Goal: Information Seeking & Learning: Learn about a topic

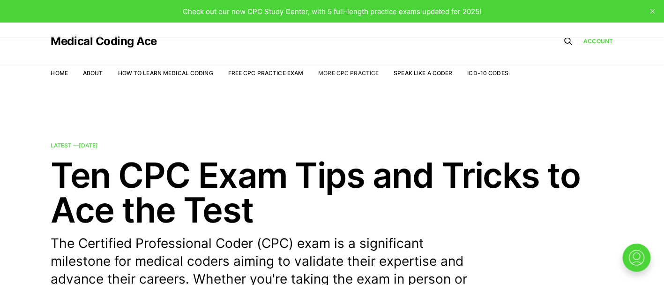
click at [354, 70] on link "More CPC Practice" at bounding box center [348, 72] width 60 height 7
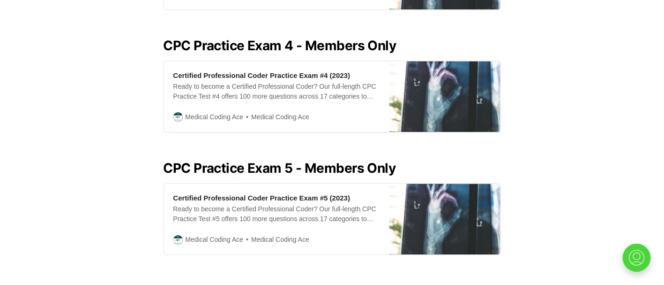
scroll to position [1125, 0]
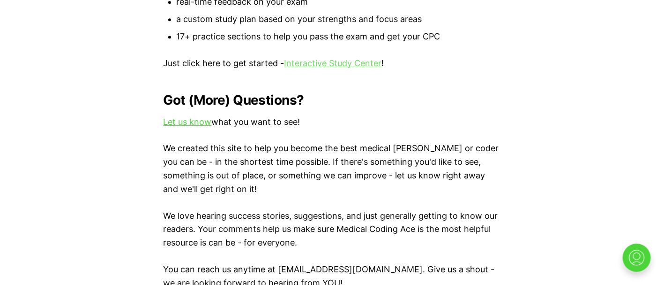
click at [333, 58] on link "Interactive Study Center" at bounding box center [333, 63] width 97 height 10
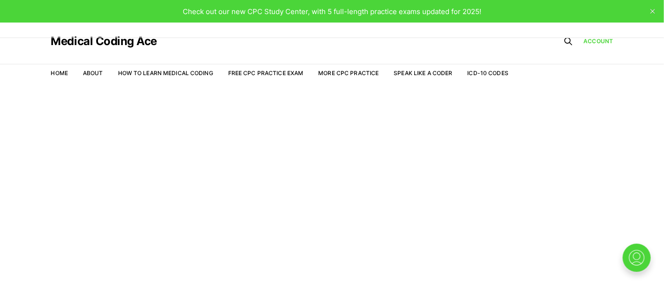
click at [654, 9] on icon "close" at bounding box center [653, 11] width 5 height 5
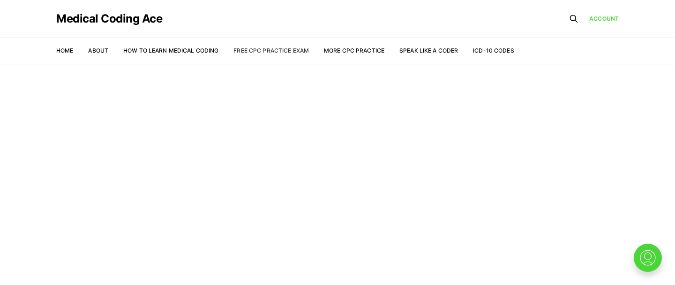
click at [266, 51] on link "Free CPC Practice Exam" at bounding box center [270, 50] width 75 height 7
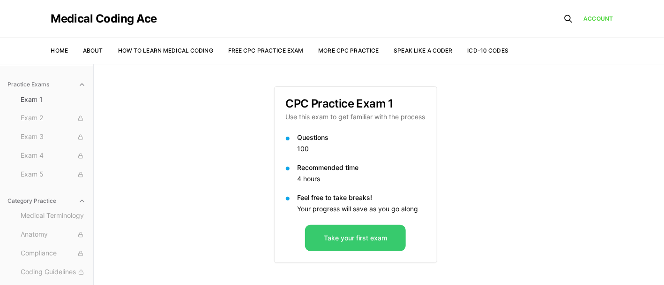
click at [341, 234] on button "Take your first exam" at bounding box center [355, 238] width 101 height 26
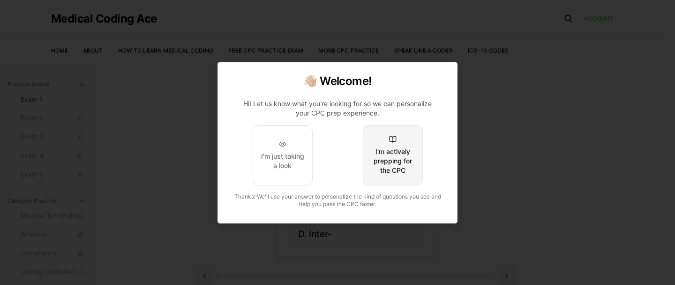
click at [393, 160] on div "I'm actively prepping for the CPC" at bounding box center [393, 161] width 44 height 28
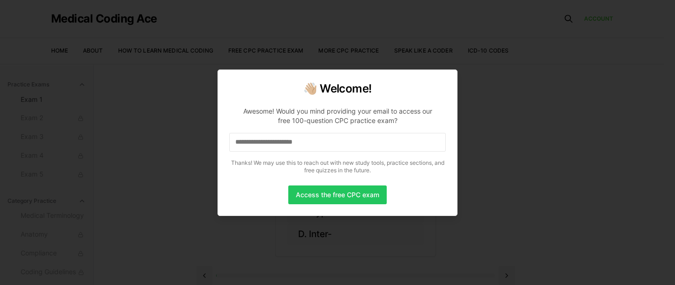
click at [274, 143] on input at bounding box center [337, 142] width 217 height 19
click at [335, 189] on button "Access the free CPC exam" at bounding box center [337, 194] width 98 height 19
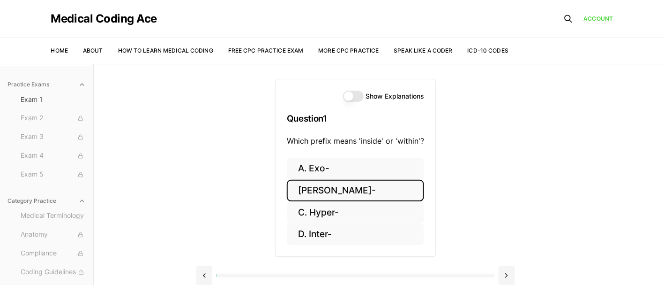
click at [346, 187] on button "[PERSON_NAME]-" at bounding box center [355, 191] width 137 height 22
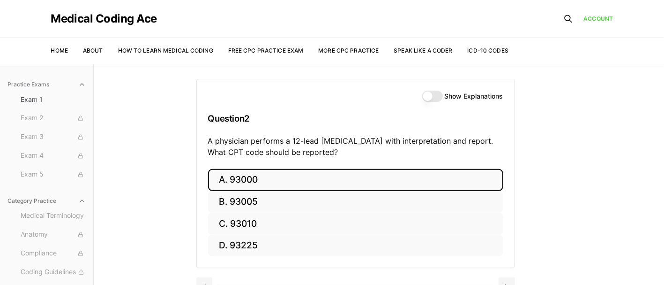
click at [270, 174] on button "A. 93000" at bounding box center [355, 180] width 295 height 22
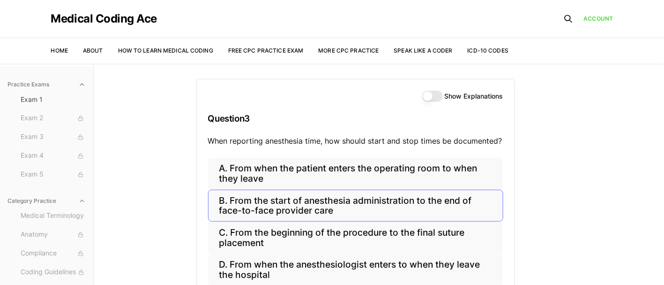
scroll to position [63, 0]
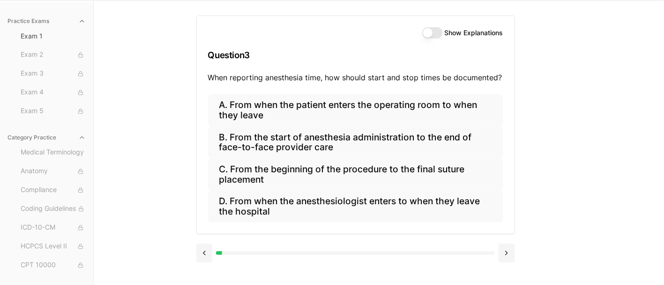
drag, startPoint x: 470, startPoint y: 117, endPoint x: 589, endPoint y: 59, distance: 132.3
click at [589, 59] on div "Practice Exams Exam 1 Exam 2 Exam 3 Exam 4 Exam 5 Category Practice Medical Ter…" at bounding box center [332, 142] width 664 height 285
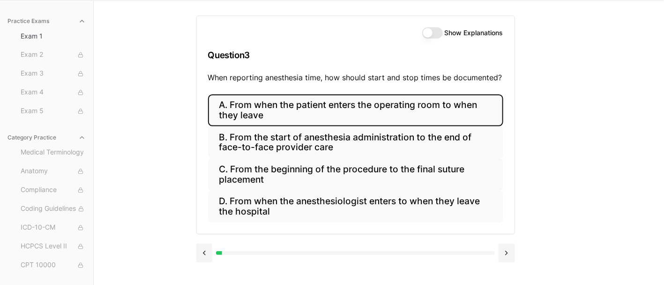
click at [301, 109] on button "A. From when the patient enters the operating room to when they leave" at bounding box center [355, 110] width 295 height 32
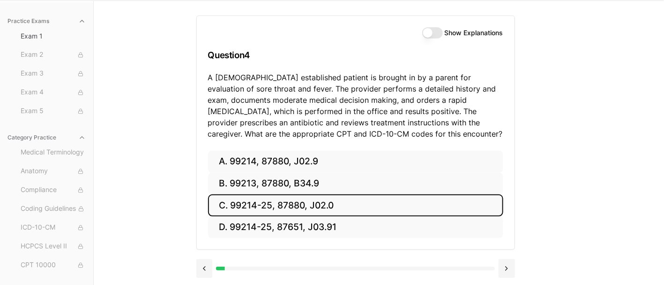
click at [333, 195] on button "C. 99214-25, 87880, J02.0" at bounding box center [355, 205] width 295 height 22
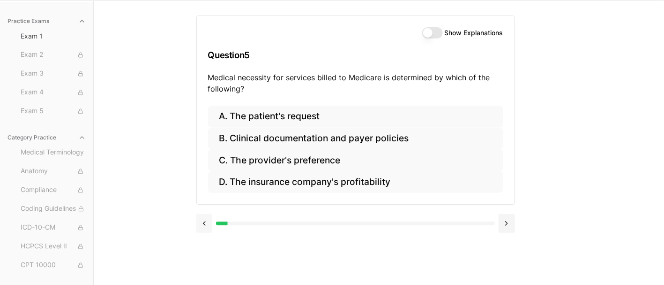
click at [204, 221] on button at bounding box center [204, 223] width 16 height 19
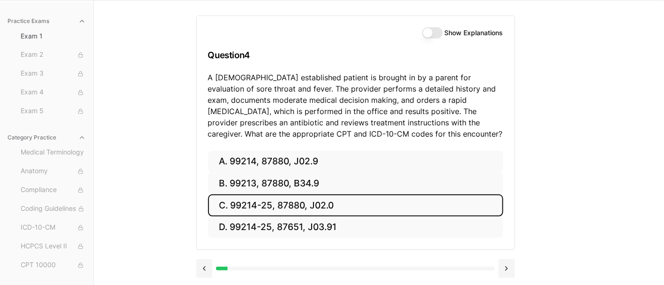
click at [434, 30] on button "Show Explanations" at bounding box center [432, 32] width 21 height 11
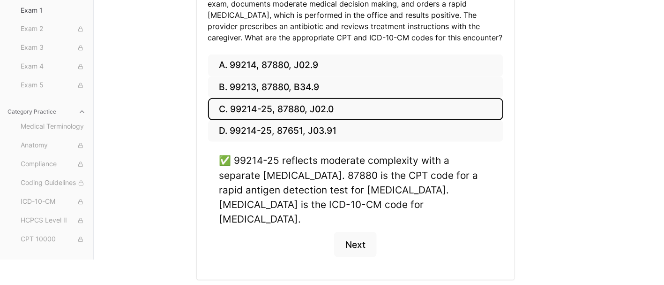
scroll to position [174, 0]
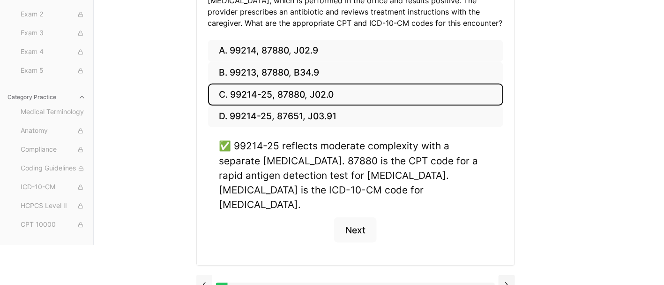
click at [202, 275] on button at bounding box center [204, 284] width 16 height 19
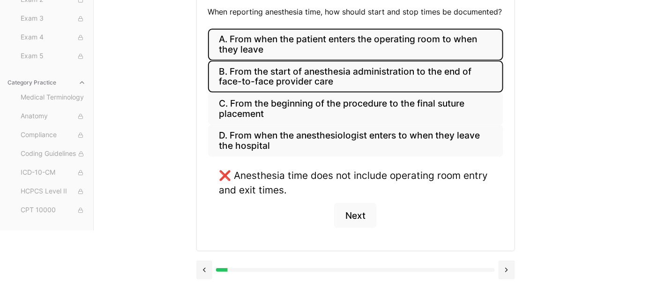
click at [323, 78] on button "B. From the start of anesthesia administration to the end of face-to-face provi…" at bounding box center [355, 76] width 295 height 32
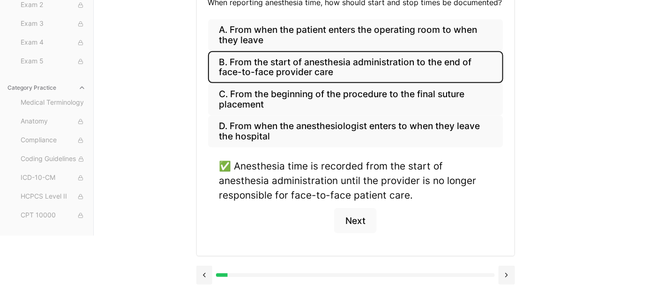
scroll to position [143, 0]
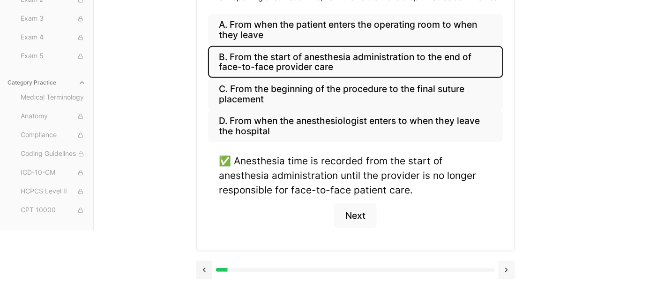
click at [503, 267] on button at bounding box center [507, 269] width 16 height 19
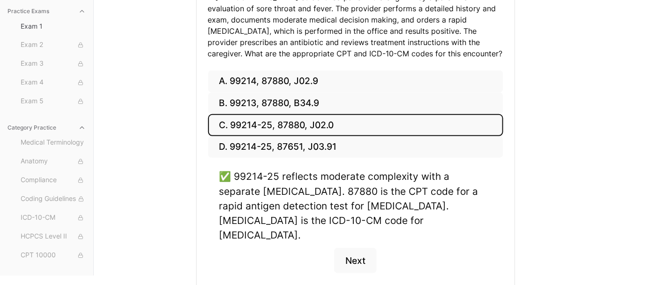
click at [503, 267] on div "✅ 99214-25 reflects moderate complexity with a separate [MEDICAL_DATA]. 87880 i…" at bounding box center [355, 226] width 295 height 115
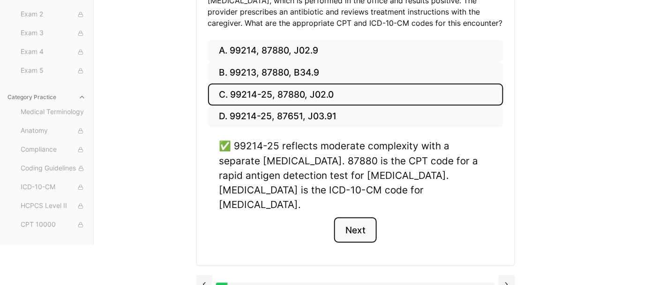
click at [357, 217] on button "Next" at bounding box center [355, 229] width 43 height 25
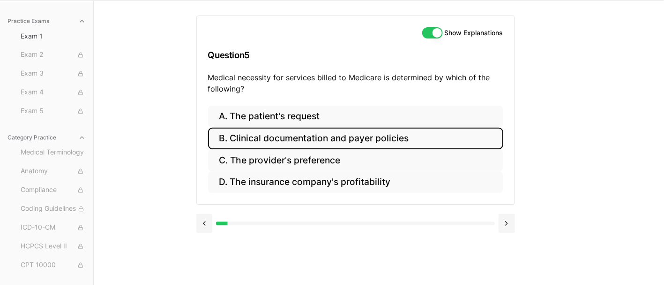
click at [349, 141] on button "B. Clinical documentation and payer policies" at bounding box center [355, 138] width 295 height 22
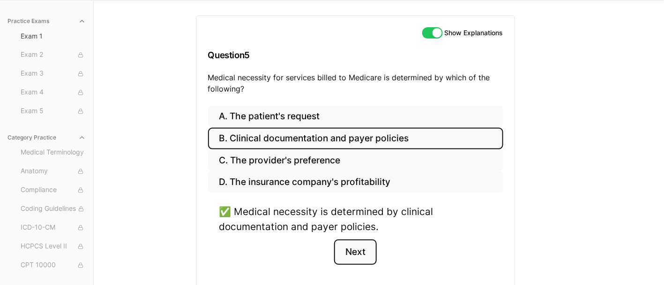
click at [334, 242] on button "Next" at bounding box center [355, 251] width 43 height 25
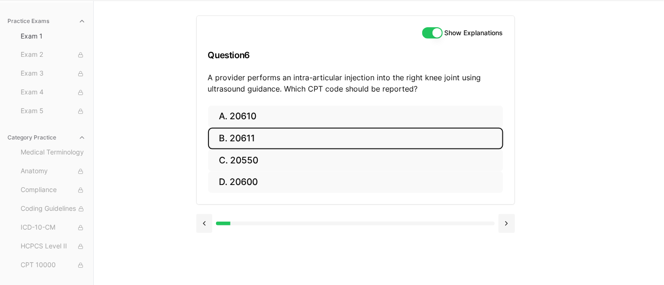
click at [285, 131] on button "B. 20611" at bounding box center [355, 138] width 295 height 22
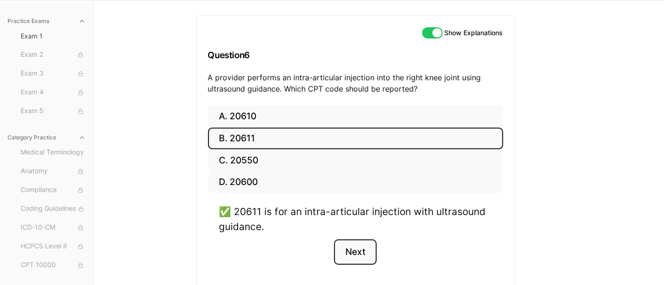
click at [346, 244] on button "Next" at bounding box center [355, 251] width 43 height 25
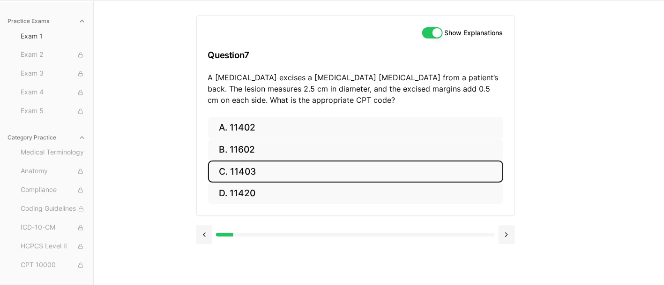
click at [287, 162] on button "C. 11403" at bounding box center [355, 171] width 295 height 22
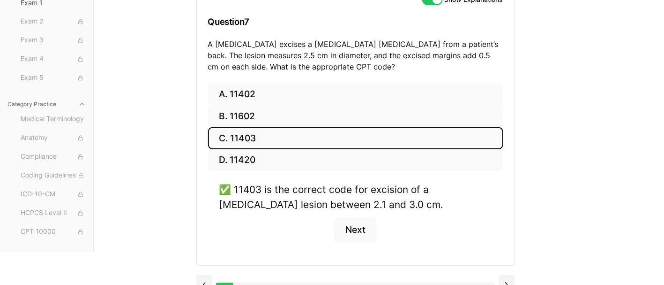
scroll to position [111, 0]
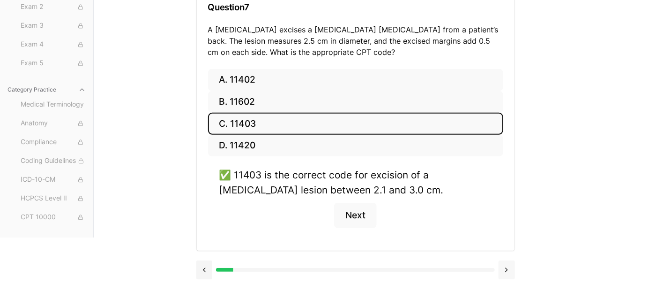
click at [502, 264] on button at bounding box center [507, 269] width 16 height 19
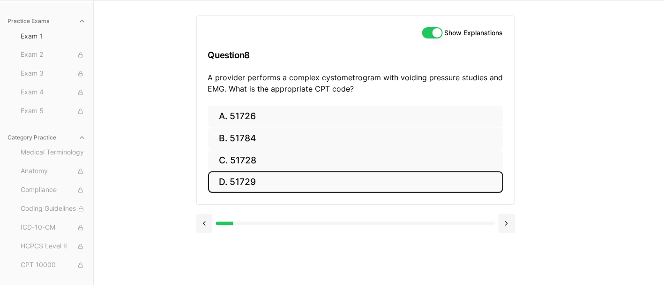
click at [331, 179] on button "D. 51729" at bounding box center [355, 182] width 295 height 22
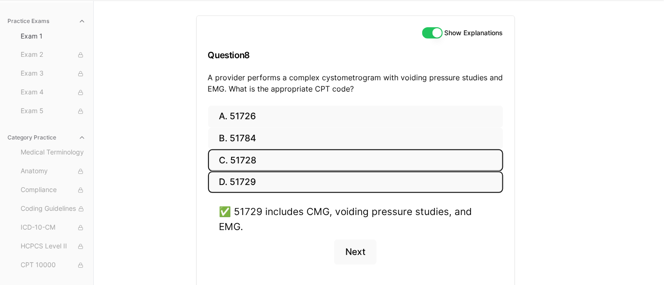
click at [313, 155] on button "C. 51728" at bounding box center [355, 160] width 295 height 22
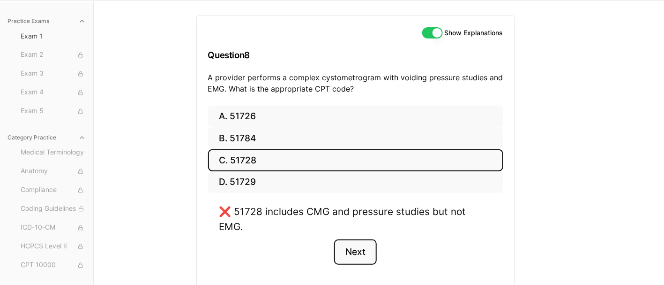
click at [357, 239] on button "Next" at bounding box center [355, 251] width 43 height 25
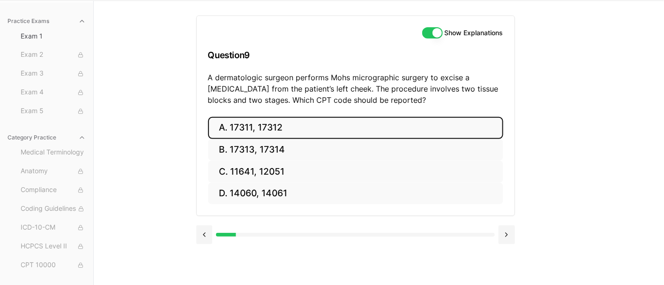
click at [262, 133] on button "A. 17311, 17312" at bounding box center [355, 128] width 295 height 22
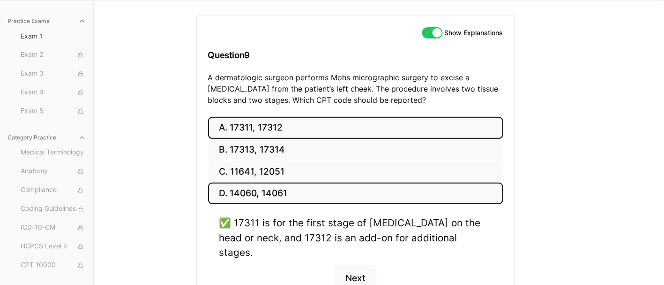
click at [274, 193] on button "D. 14060, 14061" at bounding box center [355, 193] width 295 height 22
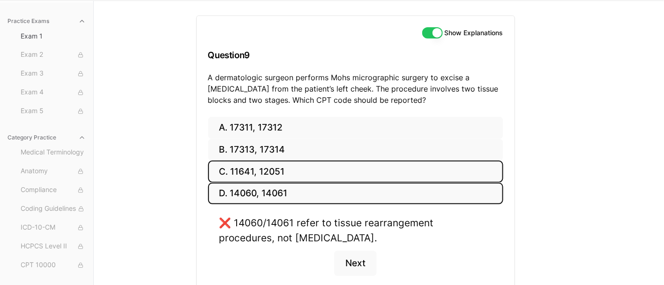
click at [277, 175] on button "C. 11641, 12051" at bounding box center [355, 171] width 295 height 22
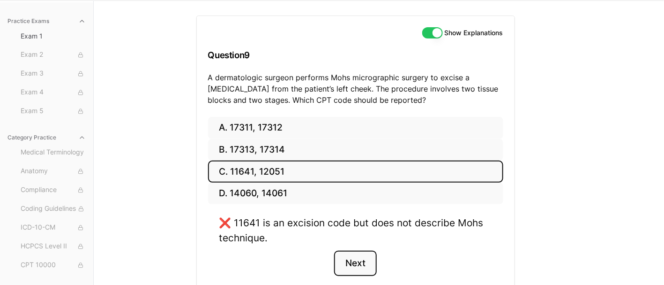
click at [367, 266] on button "Next" at bounding box center [355, 262] width 43 height 25
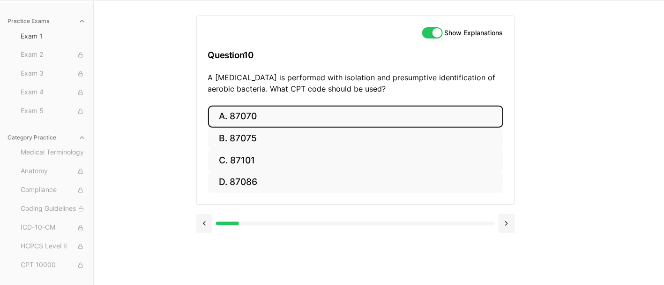
click at [255, 115] on button "A. 87070" at bounding box center [355, 116] width 295 height 22
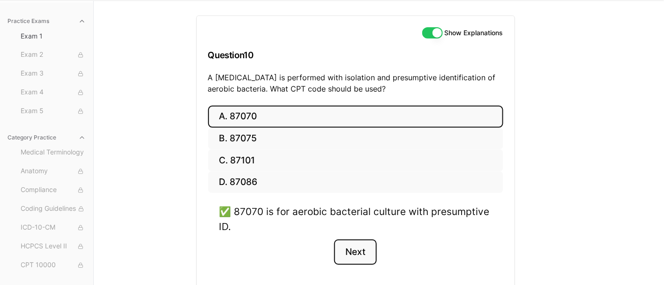
click at [363, 249] on button "Next" at bounding box center [355, 251] width 43 height 25
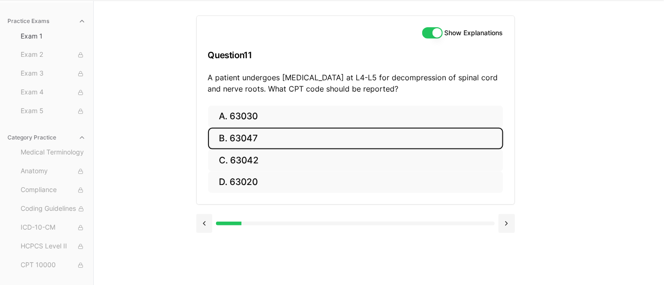
click at [247, 139] on button "B. 63047" at bounding box center [355, 138] width 295 height 22
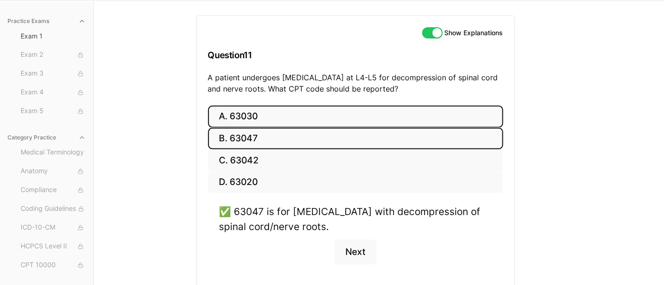
click at [271, 117] on button "A. 63030" at bounding box center [355, 116] width 295 height 22
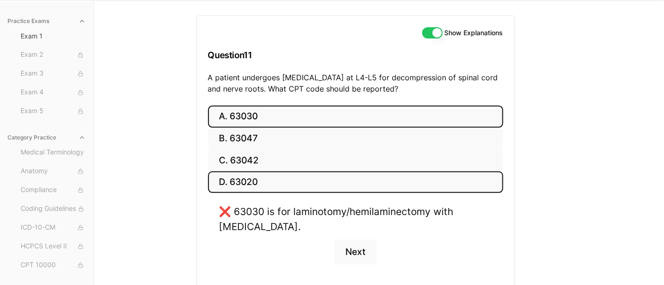
click at [259, 183] on button "D. 63020" at bounding box center [355, 182] width 295 height 22
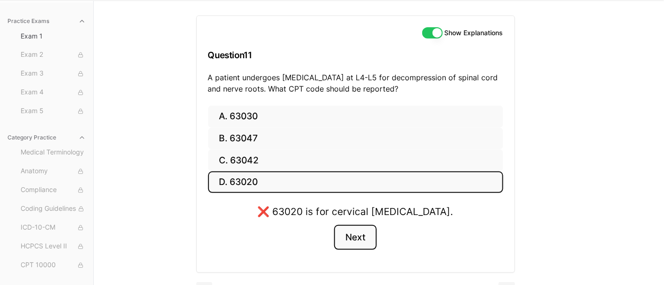
click at [348, 233] on button "Next" at bounding box center [355, 237] width 43 height 25
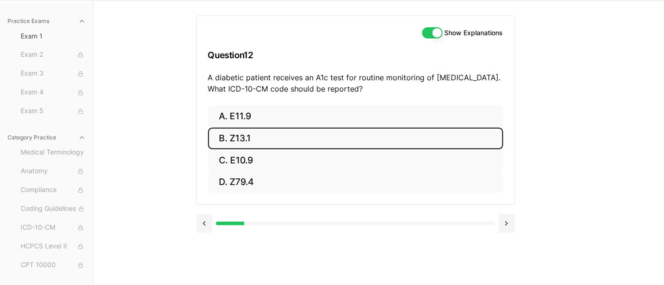
click at [257, 139] on button "B. Z13.1" at bounding box center [355, 138] width 295 height 22
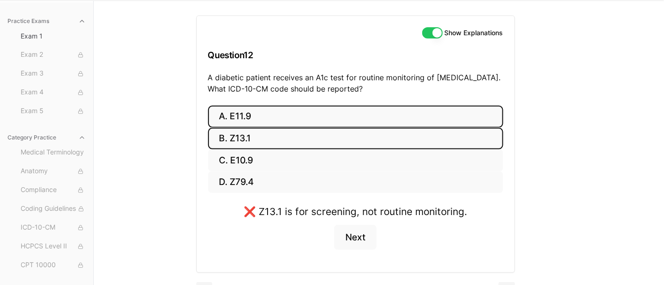
click at [257, 119] on button "A. E11.9" at bounding box center [355, 116] width 295 height 22
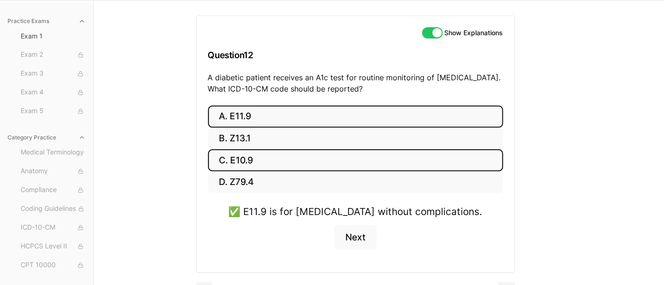
click at [253, 163] on button "C. E10.9" at bounding box center [355, 160] width 295 height 22
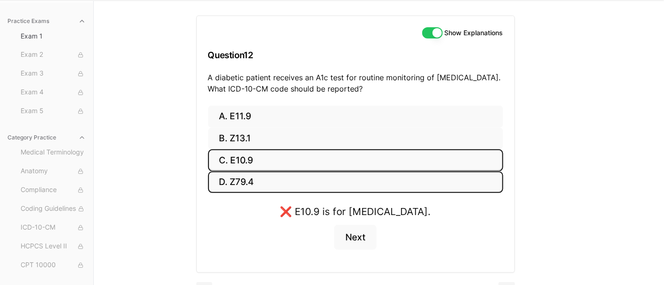
click at [258, 188] on button "D. Z79.4" at bounding box center [355, 182] width 295 height 22
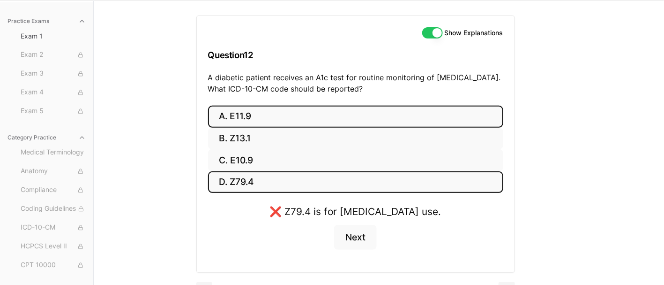
click at [274, 112] on button "A. E11.9" at bounding box center [355, 116] width 295 height 22
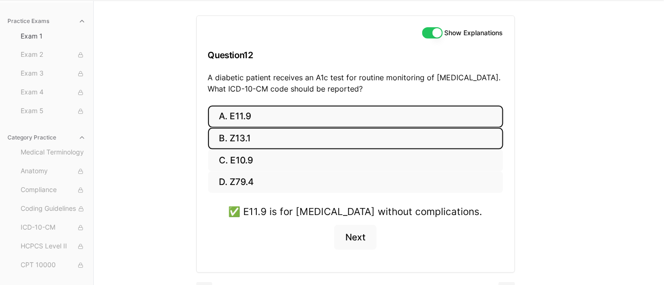
click at [237, 133] on button "B. Z13.1" at bounding box center [355, 138] width 295 height 22
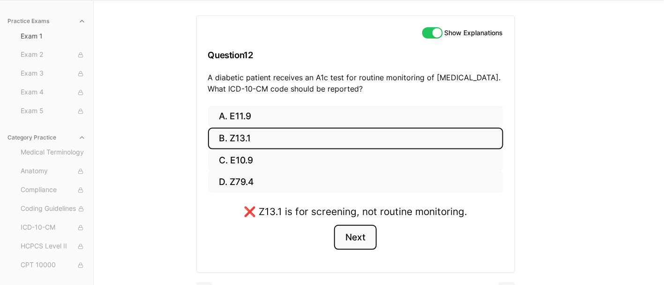
click at [355, 239] on button "Next" at bounding box center [355, 237] width 43 height 25
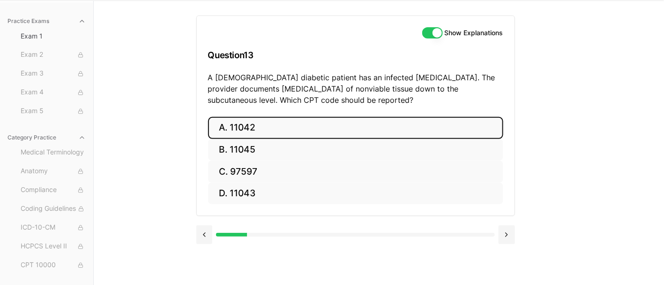
click at [248, 128] on button "A. 11042" at bounding box center [355, 128] width 295 height 22
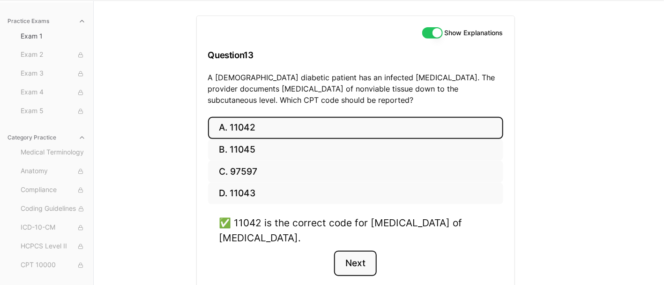
click at [348, 264] on button "Next" at bounding box center [355, 262] width 43 height 25
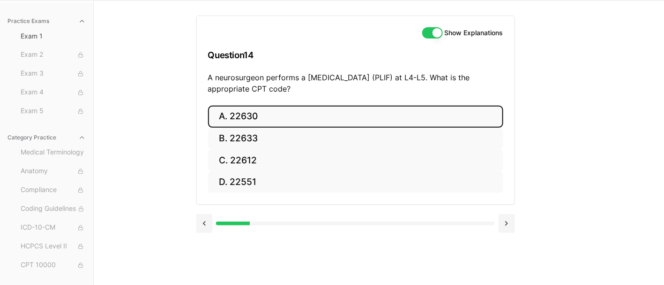
click at [302, 114] on button "A. 22630" at bounding box center [355, 116] width 295 height 22
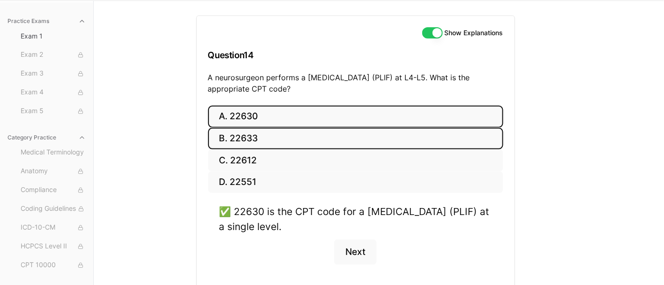
click at [287, 140] on button "B. 22633" at bounding box center [355, 138] width 295 height 22
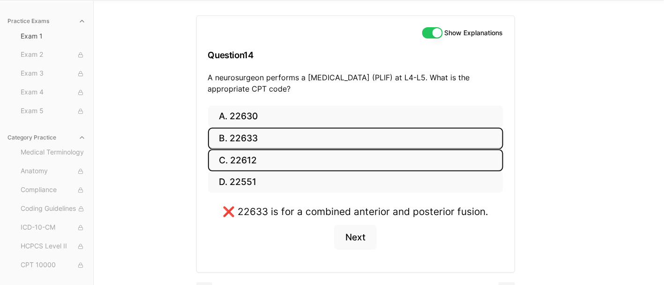
click at [259, 158] on button "C. 22612" at bounding box center [355, 160] width 295 height 22
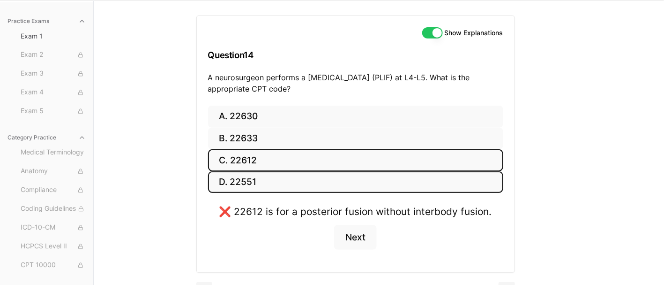
click at [260, 179] on button "D. 22551" at bounding box center [355, 182] width 295 height 22
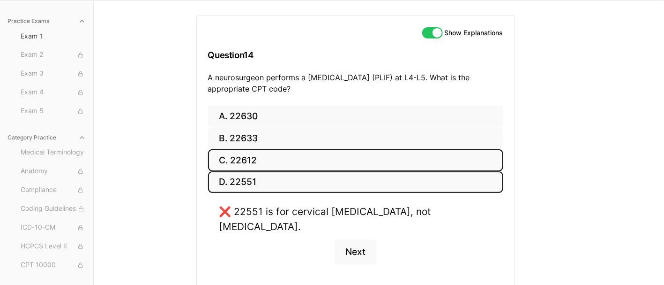
click at [268, 156] on button "C. 22612" at bounding box center [355, 160] width 295 height 22
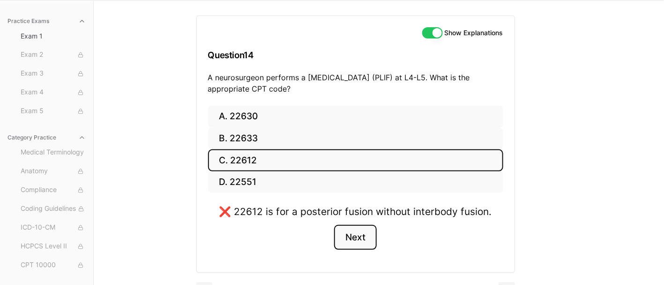
click at [360, 234] on button "Next" at bounding box center [355, 237] width 43 height 25
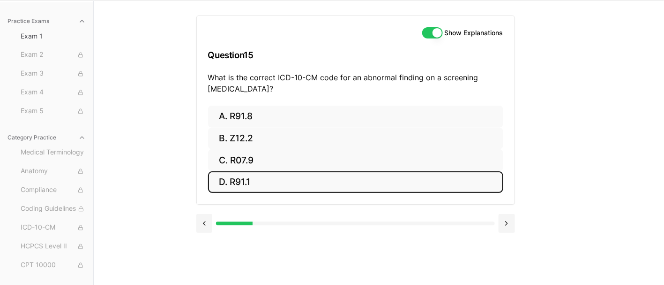
click at [270, 176] on button "D. R91.1" at bounding box center [355, 182] width 295 height 22
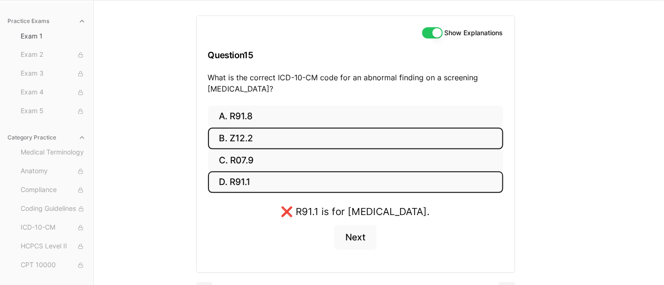
click at [246, 139] on button "B. Z12.2" at bounding box center [355, 138] width 295 height 22
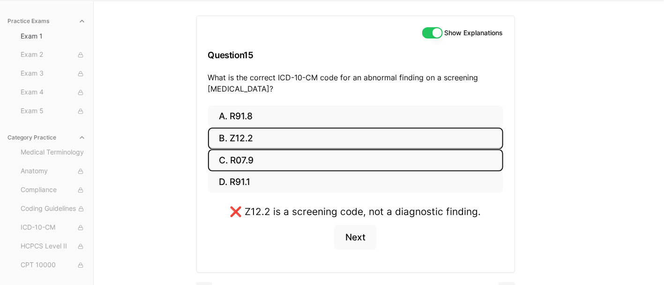
click at [250, 166] on button "C. R07.9" at bounding box center [355, 160] width 295 height 22
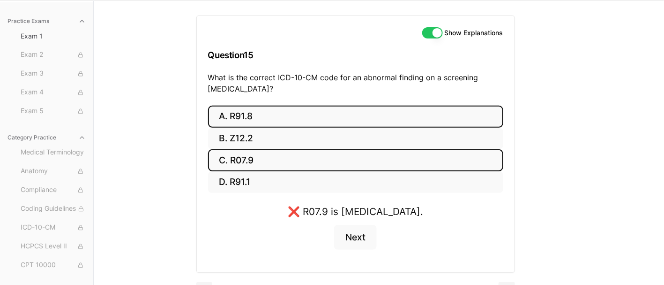
click at [241, 111] on button "A. R91.8" at bounding box center [355, 116] width 295 height 22
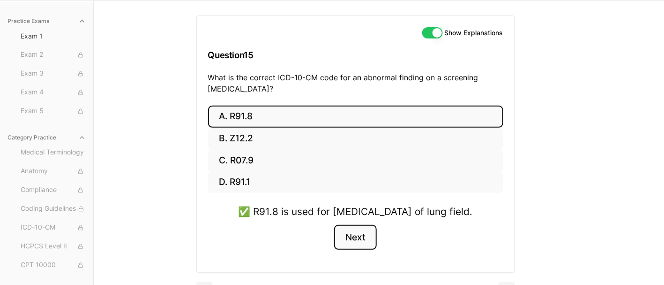
click at [363, 246] on button "Next" at bounding box center [355, 237] width 43 height 25
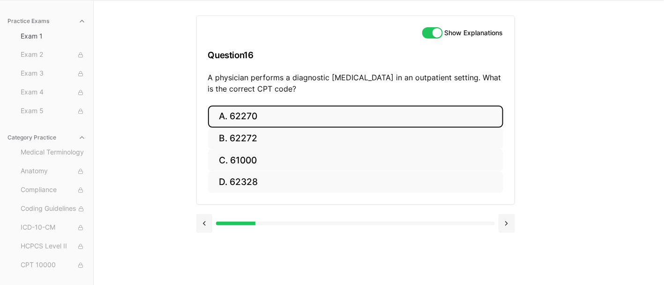
click at [261, 120] on button "A. 62270" at bounding box center [355, 116] width 295 height 22
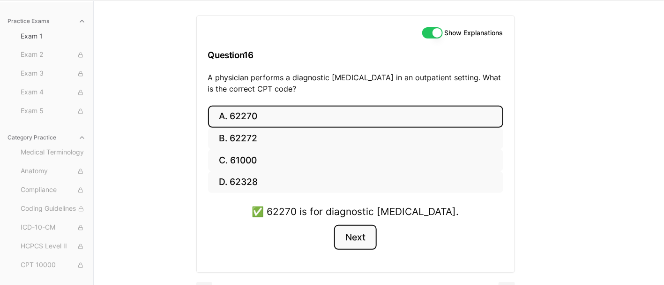
click at [359, 233] on button "Next" at bounding box center [355, 237] width 43 height 25
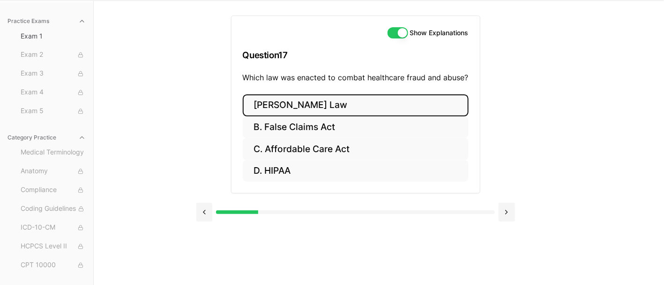
click at [291, 105] on button "[PERSON_NAME] Law" at bounding box center [356, 105] width 226 height 22
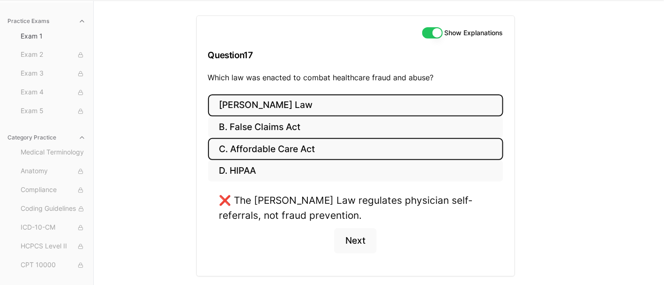
click at [265, 142] on button "C. Affordable Care Act" at bounding box center [355, 149] width 295 height 22
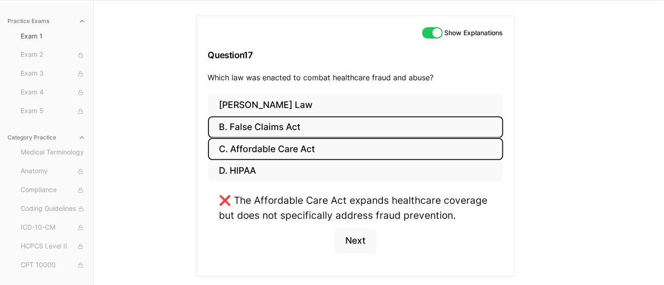
click at [261, 124] on button "B. False Claims Act" at bounding box center [355, 127] width 295 height 22
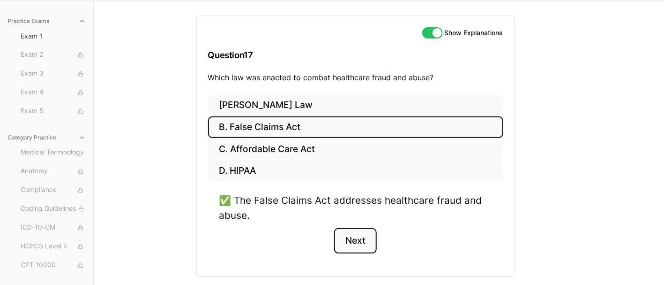
click at [350, 241] on button "Next" at bounding box center [355, 240] width 43 height 25
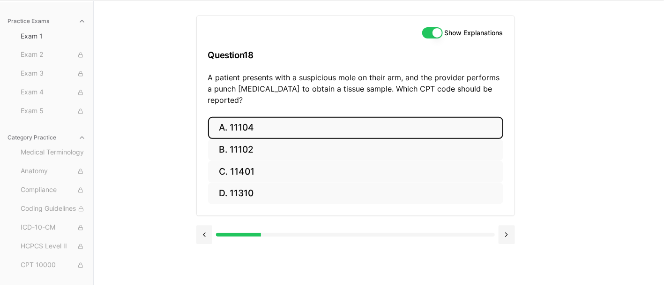
click at [289, 117] on button "A. 11104" at bounding box center [355, 128] width 295 height 22
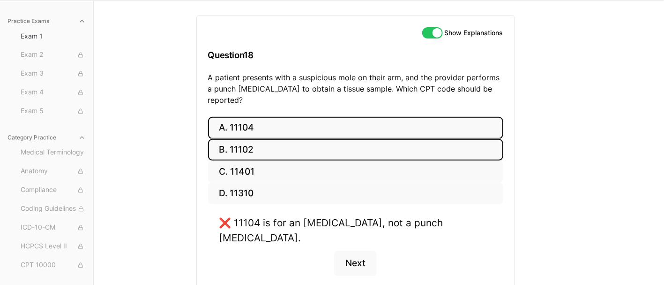
click at [317, 139] on button "B. 11102" at bounding box center [355, 150] width 295 height 22
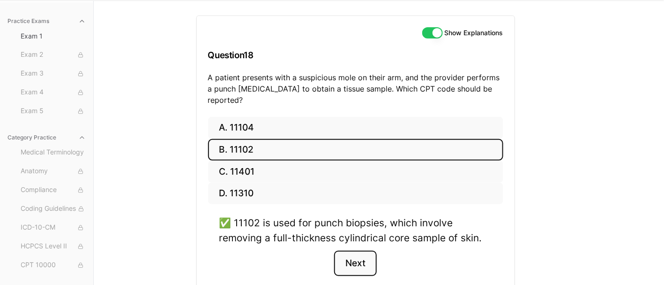
click at [352, 250] on button "Next" at bounding box center [355, 262] width 43 height 25
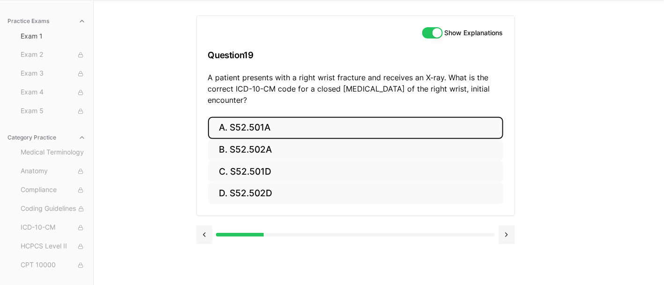
click at [299, 126] on button "A. S52.501A" at bounding box center [355, 128] width 295 height 22
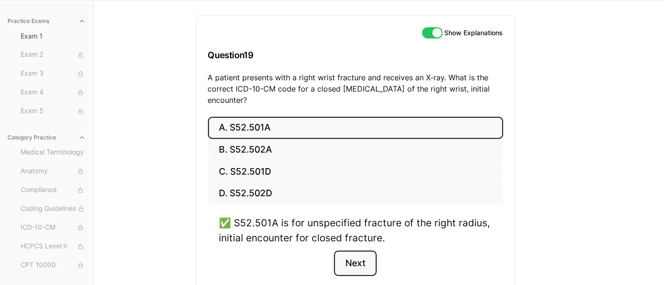
click at [342, 266] on button "Next" at bounding box center [355, 262] width 43 height 25
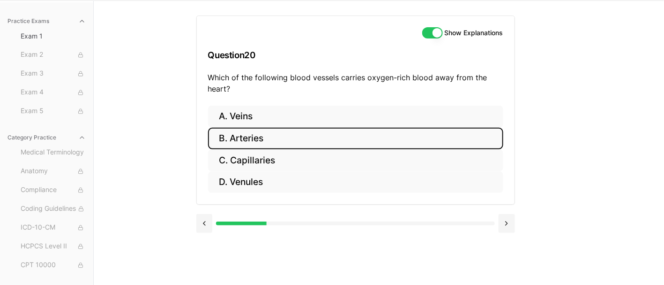
click at [285, 137] on button "B. Arteries" at bounding box center [355, 138] width 295 height 22
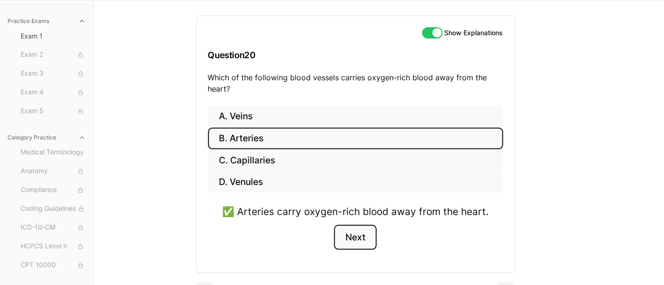
click at [353, 237] on button "Next" at bounding box center [355, 237] width 43 height 25
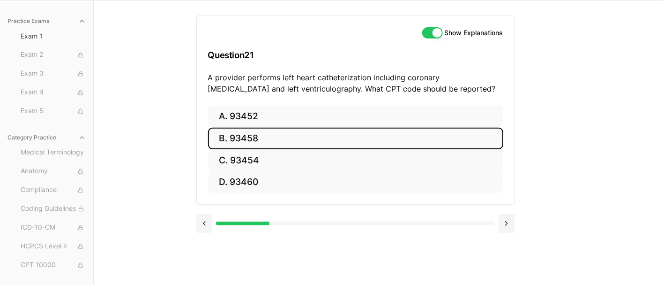
click at [268, 136] on button "B. 93458" at bounding box center [355, 138] width 295 height 22
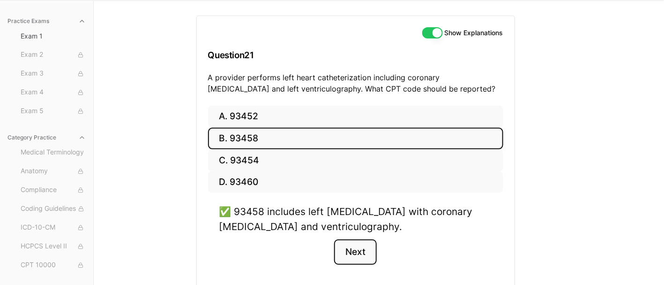
click at [354, 247] on button "Next" at bounding box center [355, 251] width 43 height 25
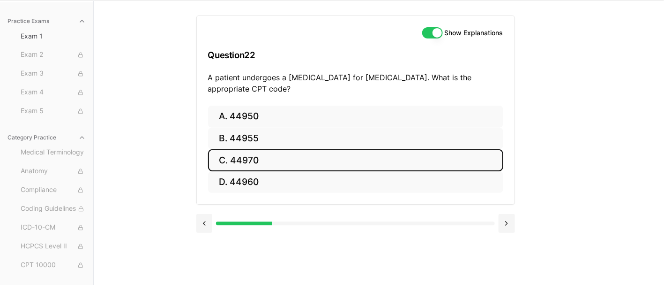
click at [258, 153] on button "C. 44970" at bounding box center [355, 160] width 295 height 22
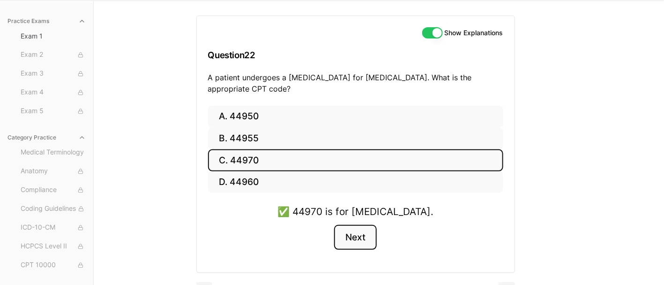
click at [362, 242] on button "Next" at bounding box center [355, 237] width 43 height 25
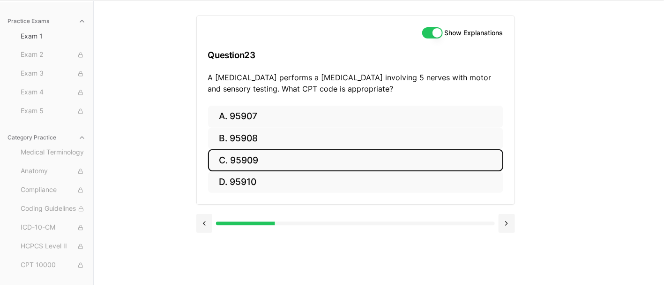
click at [337, 155] on button "C. 95909" at bounding box center [355, 160] width 295 height 22
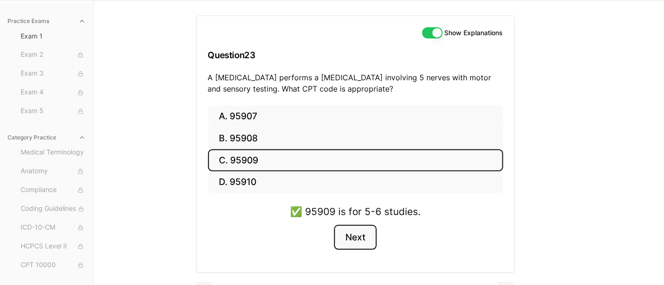
click at [361, 236] on button "Next" at bounding box center [355, 237] width 43 height 25
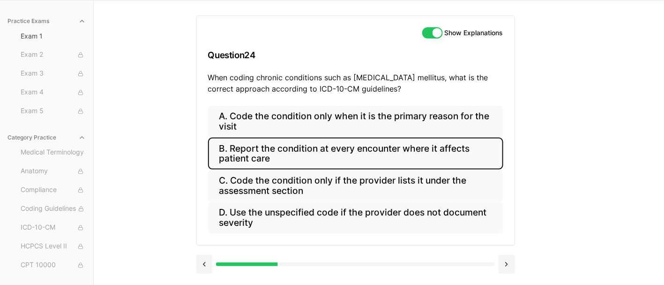
click at [331, 156] on button "B. Report the condition at every encounter where it affects patient care" at bounding box center [355, 153] width 295 height 32
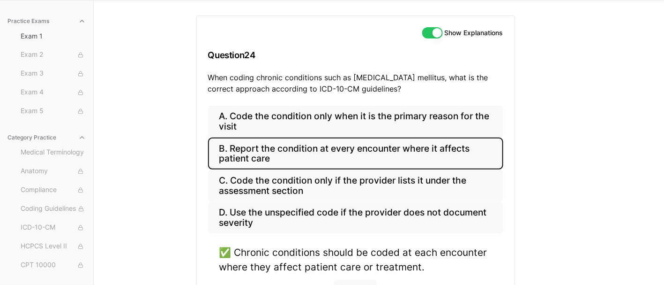
scroll to position [134, 0]
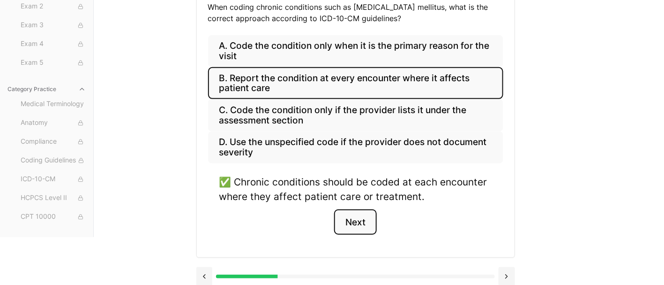
click at [361, 226] on button "Next" at bounding box center [355, 221] width 43 height 25
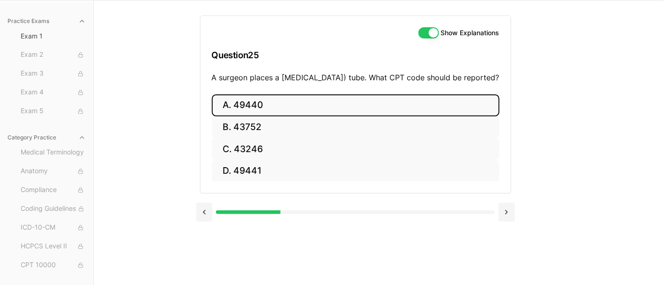
click at [248, 116] on button "A. 49440" at bounding box center [356, 105] width 288 height 22
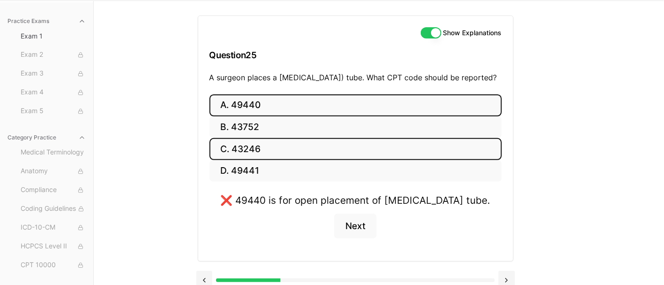
click at [253, 157] on button "C. 43246" at bounding box center [356, 149] width 292 height 22
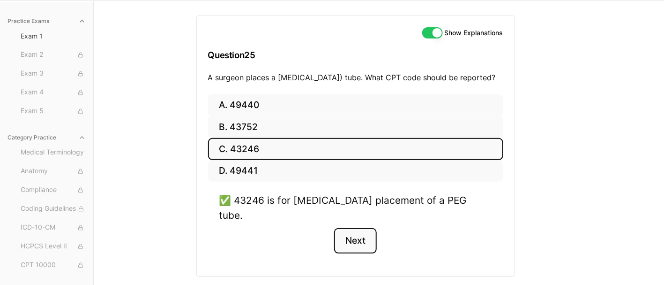
click at [361, 236] on button "Next" at bounding box center [355, 240] width 43 height 25
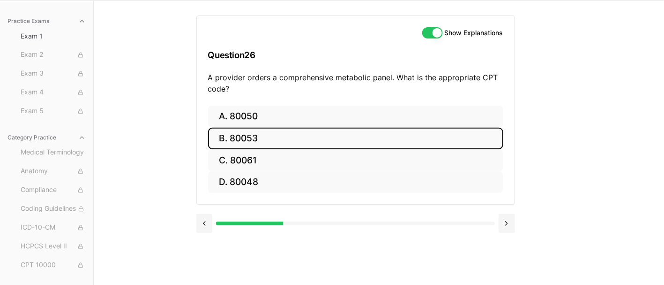
click at [280, 138] on button "B. 80053" at bounding box center [355, 138] width 295 height 22
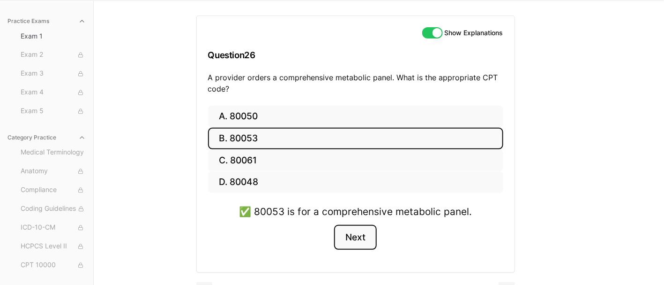
click at [356, 232] on button "Next" at bounding box center [355, 237] width 43 height 25
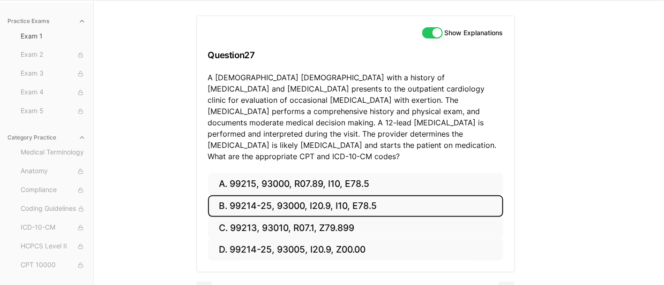
click at [360, 195] on button "B. 99214-25, 93000, I20.9, I10, E78.5" at bounding box center [355, 206] width 295 height 22
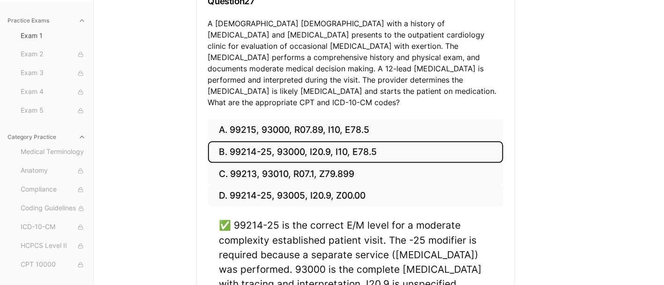
scroll to position [134, 0]
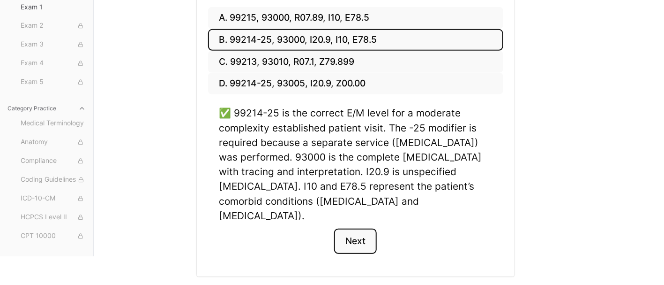
click at [368, 228] on button "Next" at bounding box center [355, 240] width 43 height 25
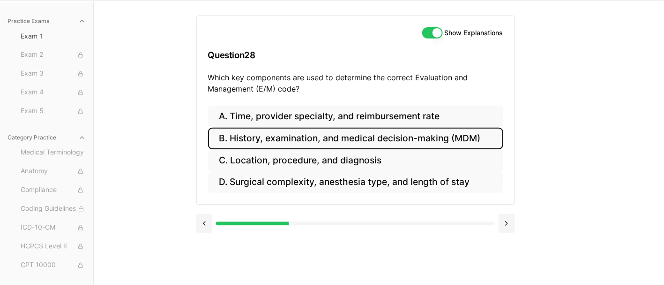
click at [226, 142] on button "B. History, examination, and medical decision-making (MDM)" at bounding box center [355, 138] width 295 height 22
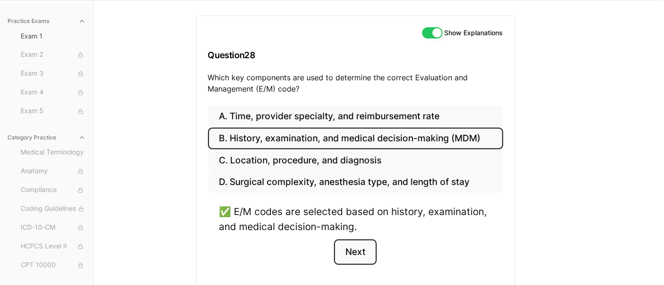
click at [368, 246] on button "Next" at bounding box center [355, 251] width 43 height 25
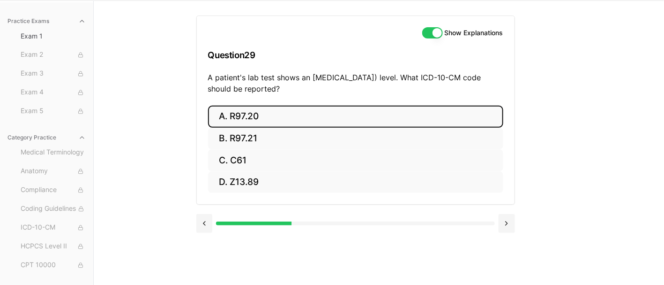
click at [285, 112] on button "A. R97.20" at bounding box center [355, 116] width 295 height 22
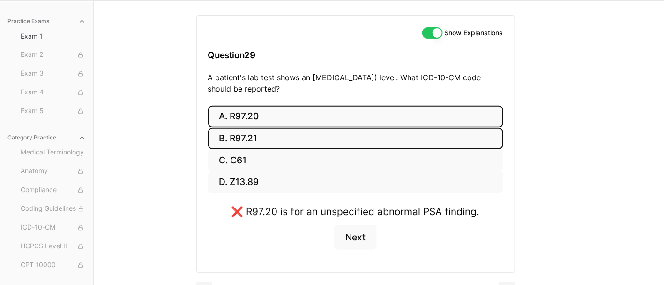
click at [244, 128] on button "B. R97.21" at bounding box center [355, 138] width 295 height 22
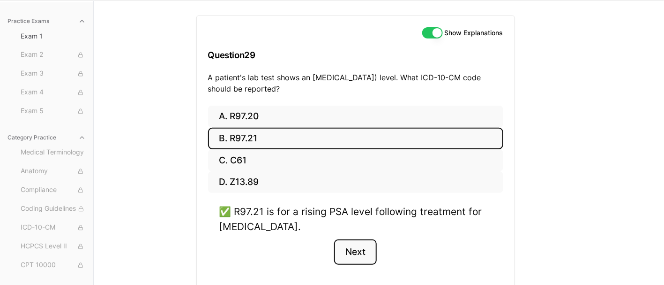
click at [359, 246] on button "Next" at bounding box center [355, 251] width 43 height 25
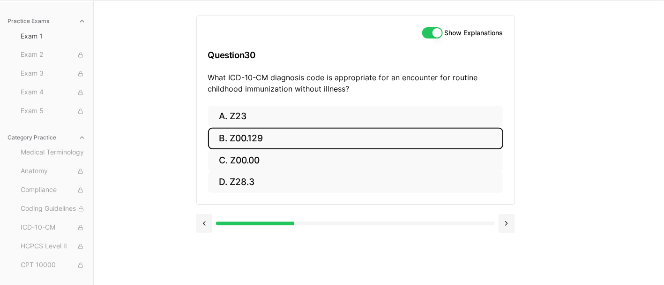
click at [297, 132] on button "B. Z00.129" at bounding box center [355, 138] width 295 height 22
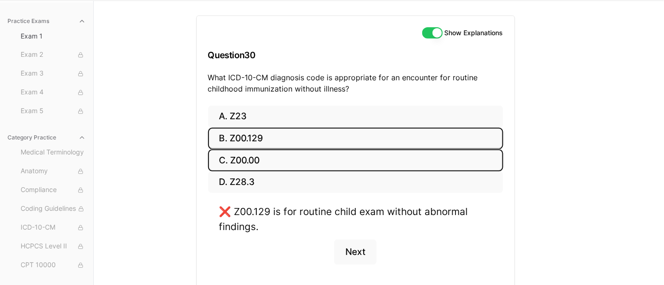
click at [302, 153] on button "C. Z00.00" at bounding box center [355, 160] width 295 height 22
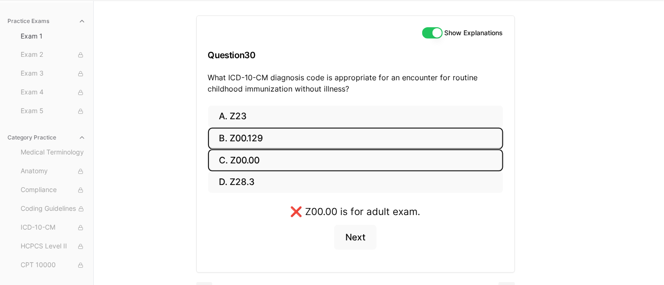
click at [305, 142] on button "B. Z00.129" at bounding box center [355, 138] width 295 height 22
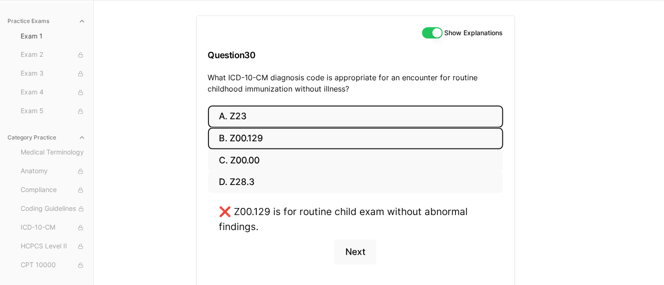
click at [284, 119] on button "A. Z23" at bounding box center [355, 116] width 295 height 22
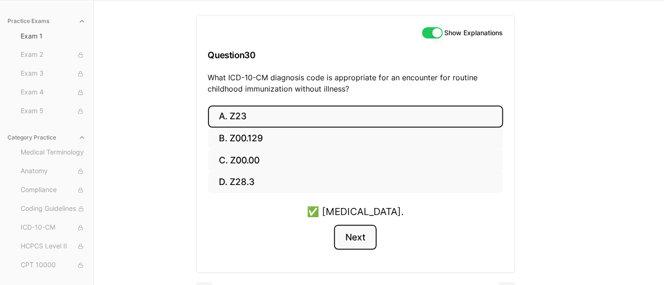
click at [359, 229] on button "Next" at bounding box center [355, 237] width 43 height 25
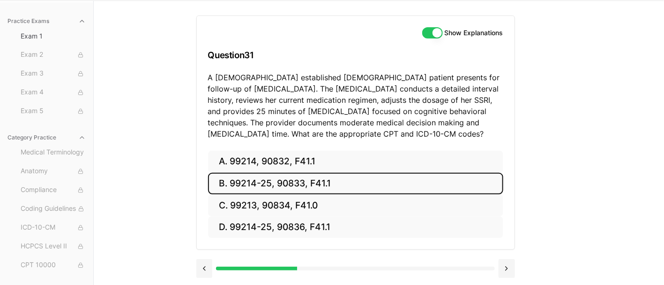
click at [332, 187] on button "B. 99214-25, 90833, F41.1" at bounding box center [355, 183] width 295 height 22
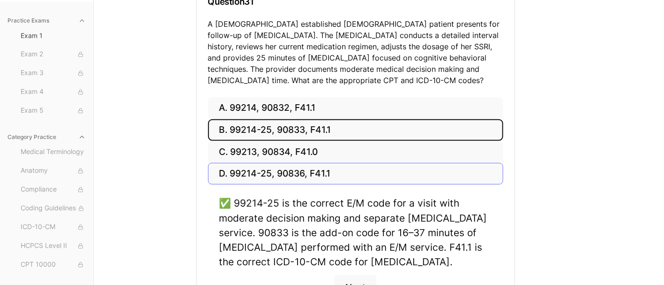
scroll to position [134, 0]
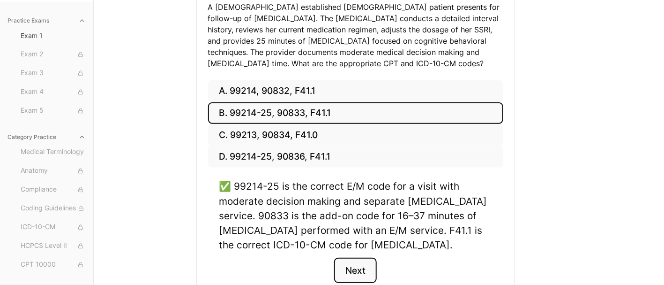
click at [365, 263] on button "Next" at bounding box center [355, 269] width 43 height 25
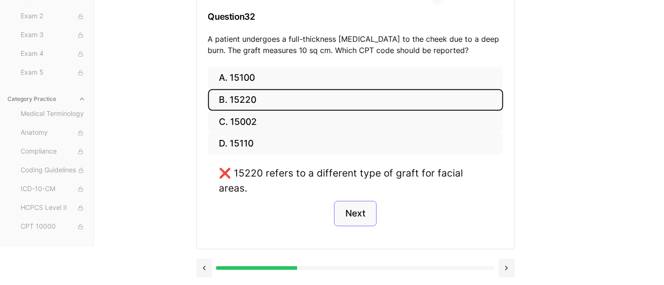
scroll to position [63, 0]
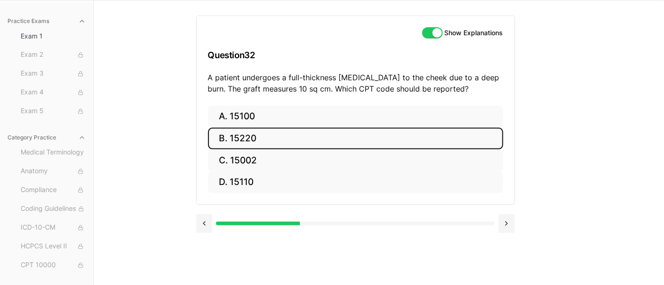
click at [247, 135] on button "B. 15220" at bounding box center [355, 138] width 295 height 22
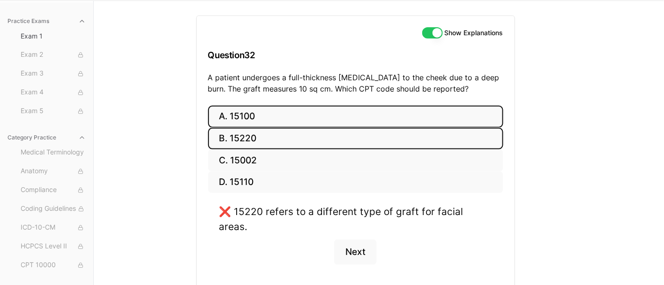
click at [259, 117] on button "A. 15100" at bounding box center [355, 116] width 295 height 22
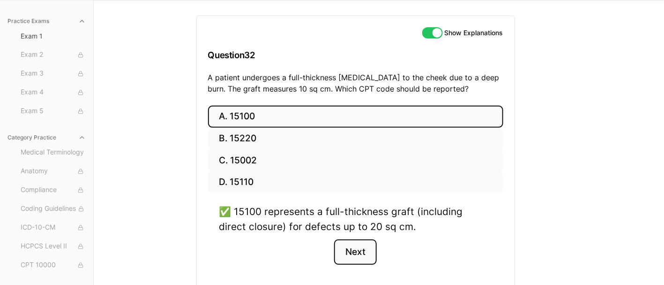
click at [363, 254] on button "Next" at bounding box center [355, 251] width 43 height 25
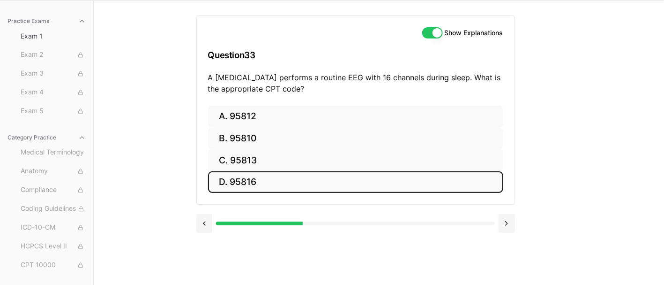
click at [281, 176] on button "D. 95816" at bounding box center [355, 182] width 295 height 22
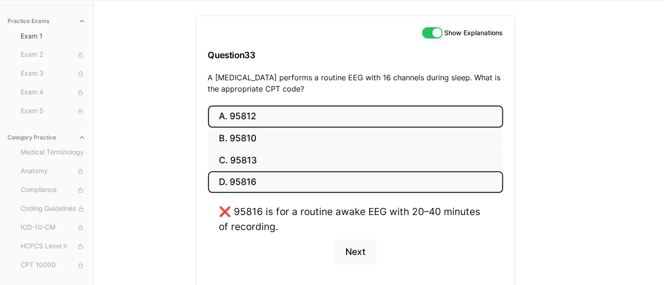
click at [260, 117] on button "A. 95812" at bounding box center [355, 116] width 295 height 22
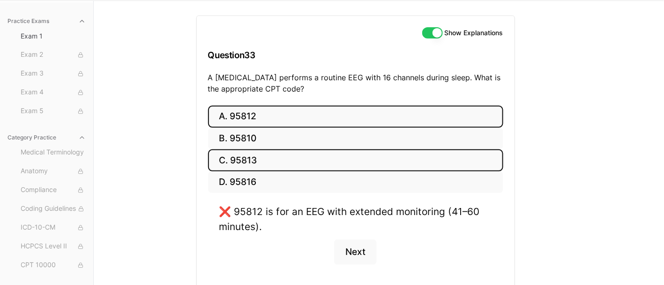
click at [280, 158] on button "C. 95813" at bounding box center [355, 160] width 295 height 22
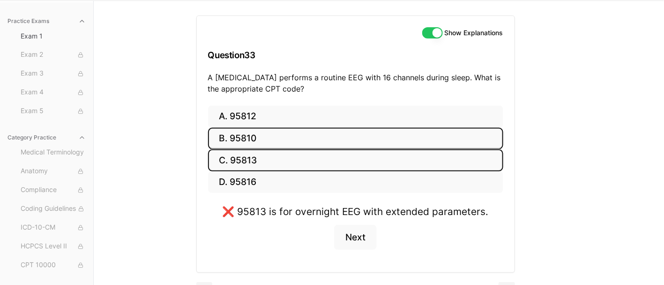
click at [257, 136] on button "B. 95810" at bounding box center [355, 138] width 295 height 22
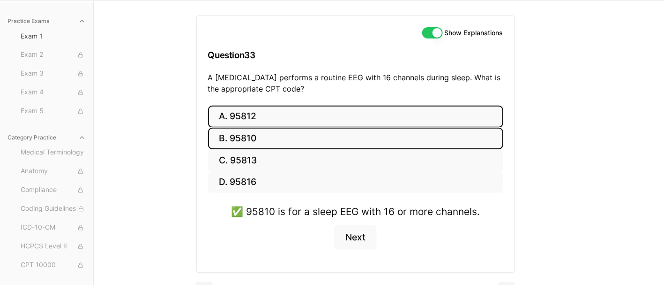
click at [249, 115] on button "A. 95812" at bounding box center [355, 116] width 295 height 22
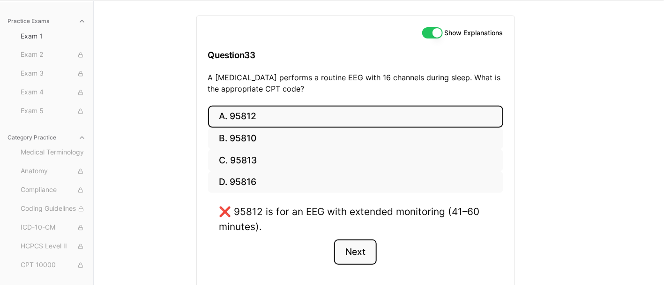
click at [358, 255] on button "Next" at bounding box center [355, 251] width 43 height 25
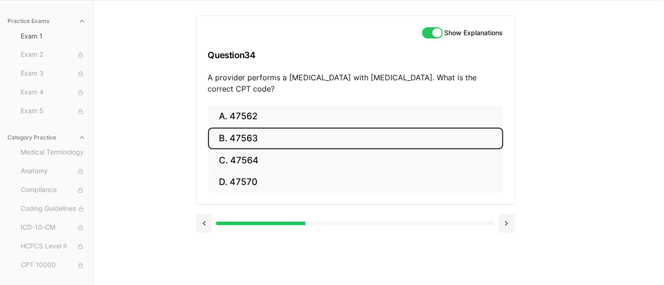
click at [384, 134] on button "B. 47563" at bounding box center [355, 138] width 295 height 22
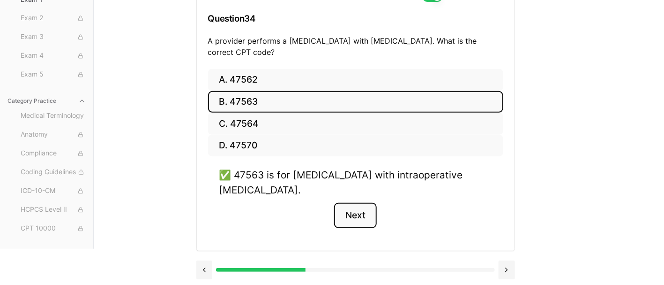
click at [361, 212] on button "Next" at bounding box center [355, 214] width 43 height 25
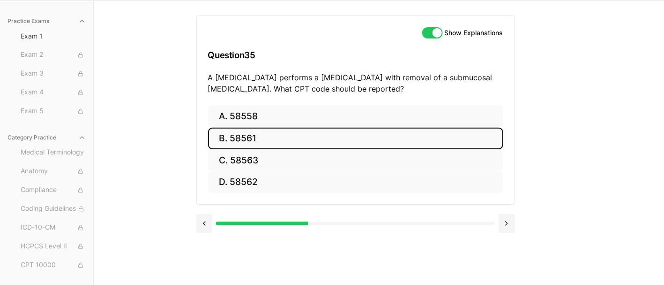
click at [272, 135] on button "B. 58561" at bounding box center [355, 138] width 295 height 22
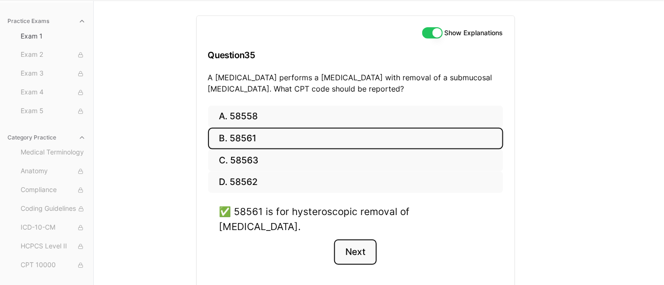
click at [361, 239] on button "Next" at bounding box center [355, 251] width 43 height 25
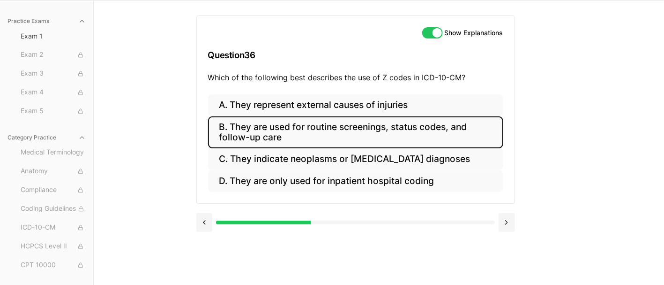
click at [416, 131] on button "B. They are used for routine screenings, status codes, and follow-up care" at bounding box center [355, 132] width 295 height 32
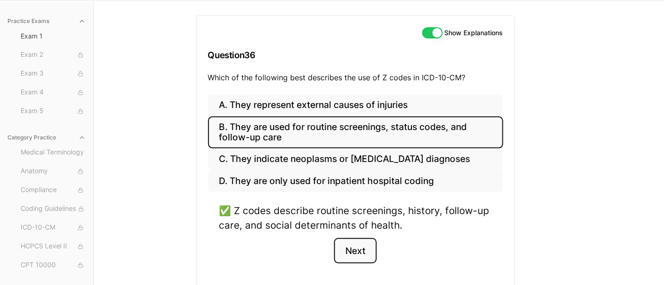
click at [369, 246] on button "Next" at bounding box center [355, 250] width 43 height 25
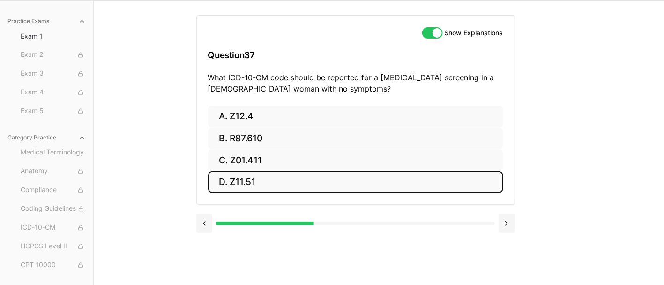
click at [273, 174] on button "D. Z11.51" at bounding box center [355, 182] width 295 height 22
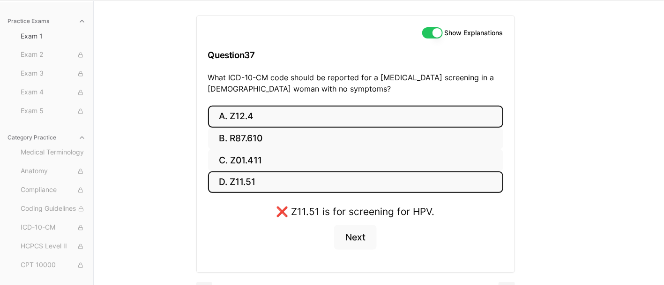
click at [270, 115] on button "A. Z12.4" at bounding box center [355, 116] width 295 height 22
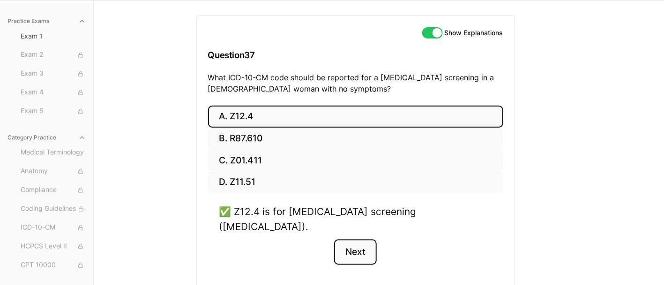
click at [367, 239] on button "Next" at bounding box center [355, 251] width 43 height 25
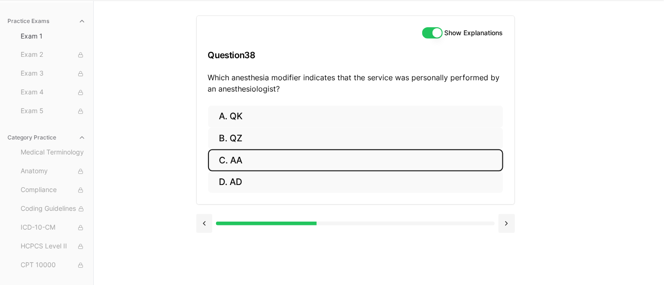
click at [269, 160] on button "C. AA" at bounding box center [355, 160] width 295 height 22
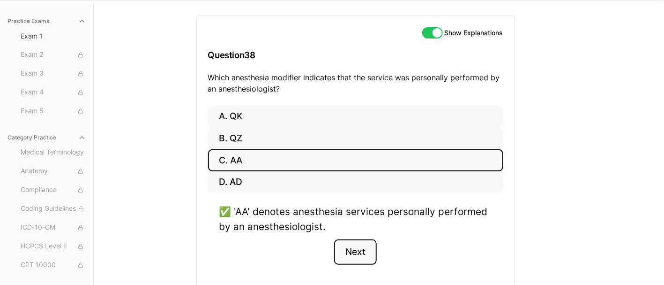
click at [358, 250] on button "Next" at bounding box center [355, 251] width 43 height 25
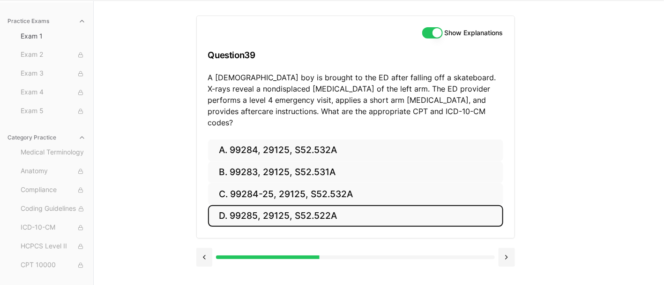
click at [325, 205] on button "D. 99285, 29125, S52.522A" at bounding box center [355, 216] width 295 height 22
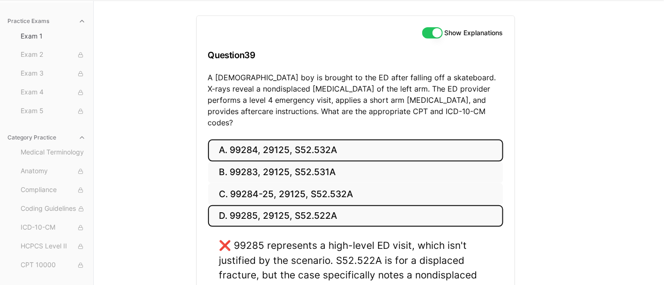
click at [334, 139] on button "A. 99284, 29125, S52.532A" at bounding box center [355, 150] width 295 height 22
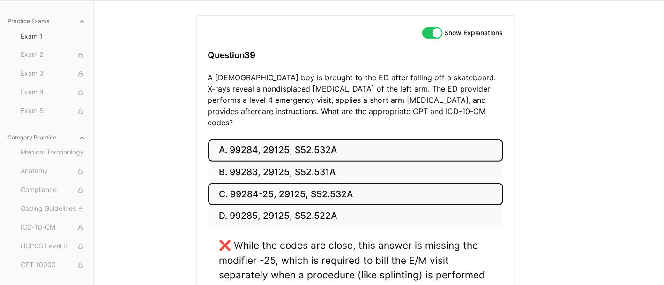
click at [338, 183] on button "C. 99284-25, 29125, S52.532A" at bounding box center [355, 194] width 295 height 22
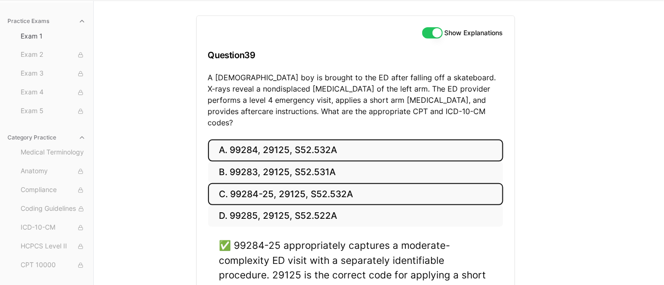
click at [277, 139] on button "A. 99284, 29125, S52.532A" at bounding box center [355, 150] width 295 height 22
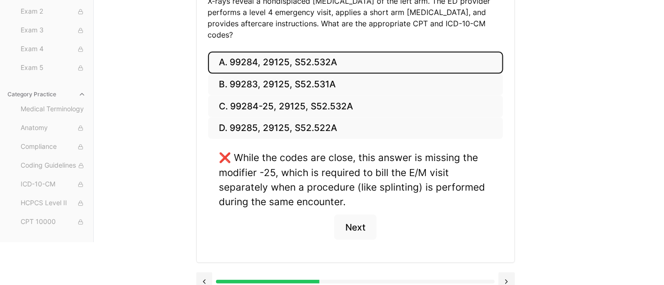
scroll to position [151, 0]
click at [363, 214] on button "Next" at bounding box center [355, 226] width 43 height 25
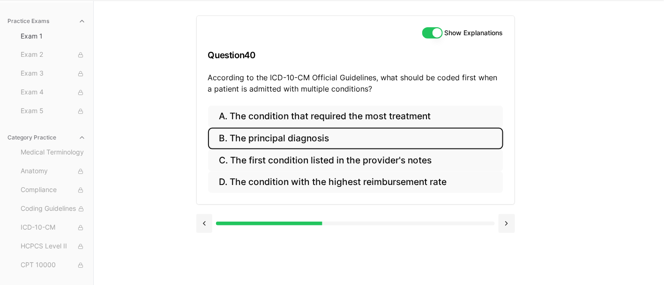
click at [283, 137] on button "B. The principal diagnosis" at bounding box center [355, 138] width 295 height 22
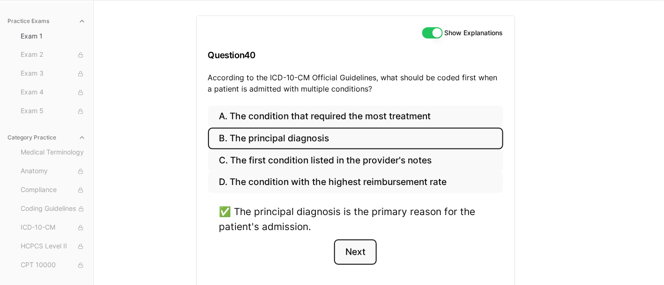
click at [373, 256] on button "Next" at bounding box center [355, 251] width 43 height 25
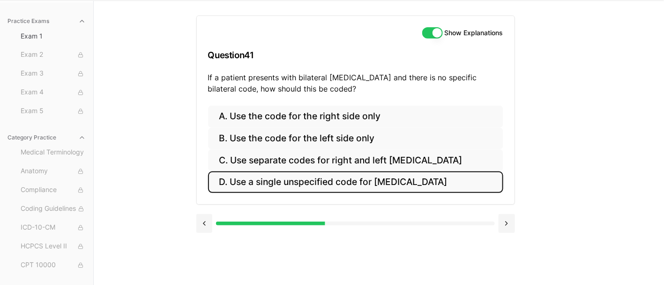
click at [339, 179] on button "D. Use a single unspecified code for [MEDICAL_DATA]" at bounding box center [355, 182] width 295 height 22
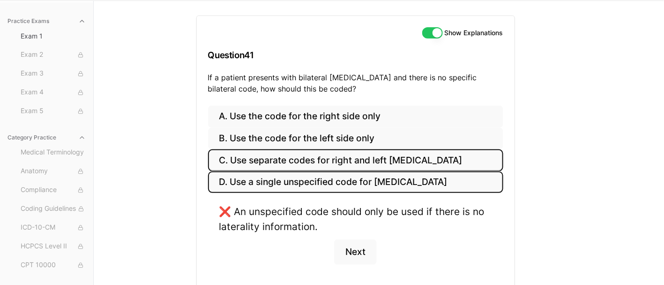
click at [339, 150] on button "C. Use separate codes for right and left [MEDICAL_DATA]" at bounding box center [355, 160] width 295 height 22
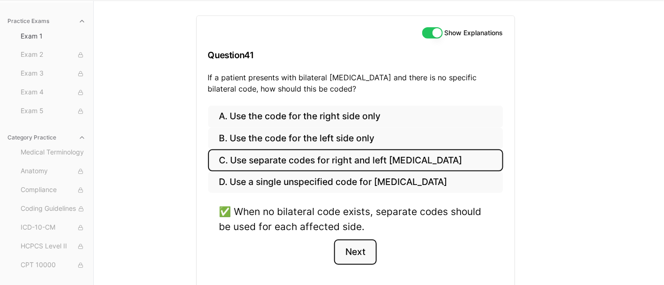
click at [344, 242] on button "Next" at bounding box center [355, 251] width 43 height 25
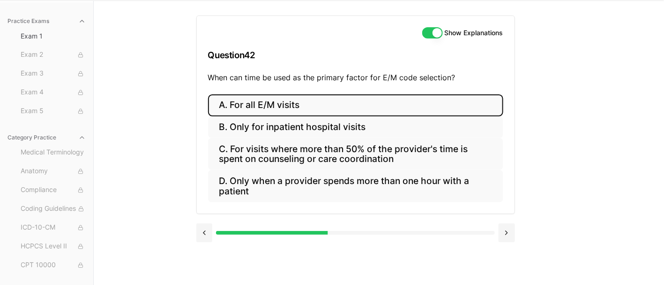
click at [290, 104] on button "A. For all E/M visits" at bounding box center [355, 105] width 295 height 22
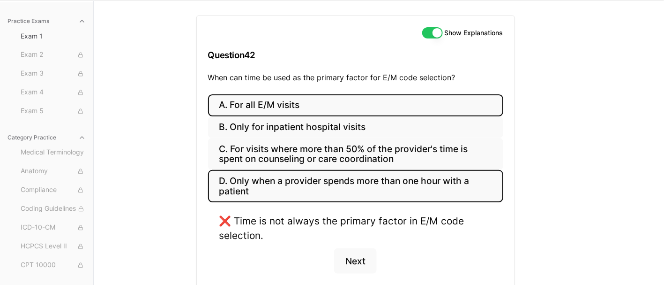
click at [371, 184] on button "D. Only when a provider spends more than one hour with a patient" at bounding box center [355, 186] width 295 height 32
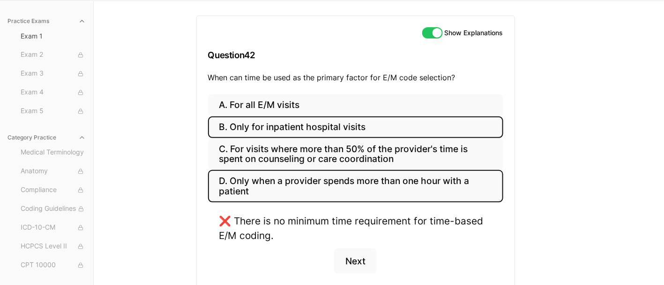
click at [285, 127] on button "B. Only for inpatient hospital visits" at bounding box center [355, 127] width 295 height 22
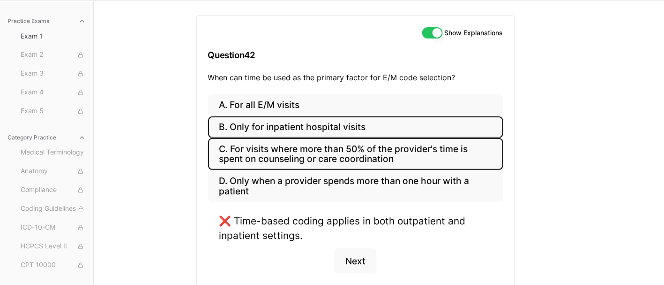
click at [293, 155] on button "C. For visits where more than 50% of the provider's time is spent on counseling…" at bounding box center [355, 154] width 295 height 32
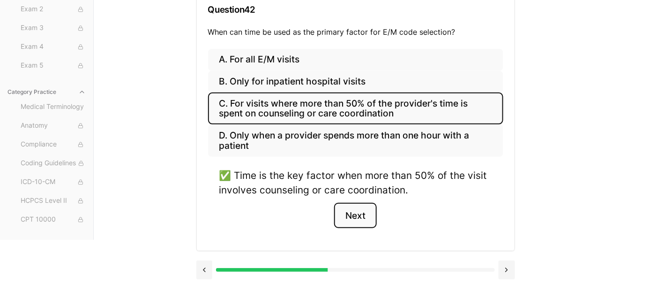
click at [354, 215] on button "Next" at bounding box center [355, 214] width 43 height 25
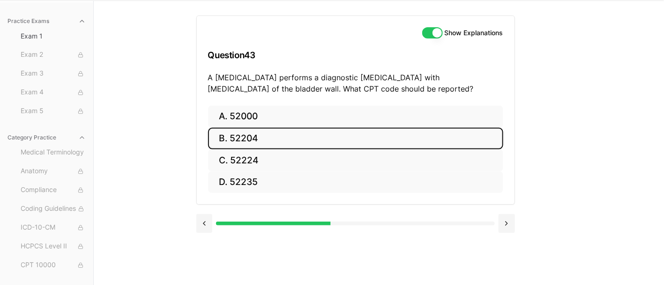
click at [375, 140] on button "B. 52204" at bounding box center [355, 138] width 295 height 22
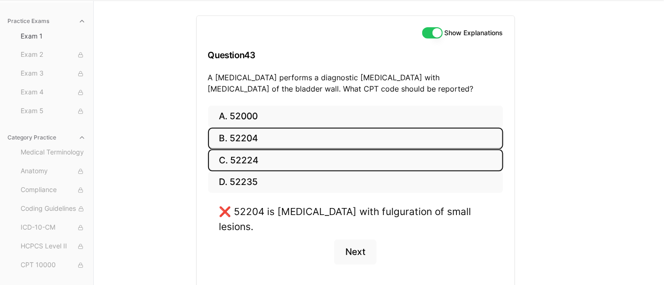
click at [293, 157] on button "C. 52224" at bounding box center [355, 160] width 295 height 22
